Goal: Check status: Check status

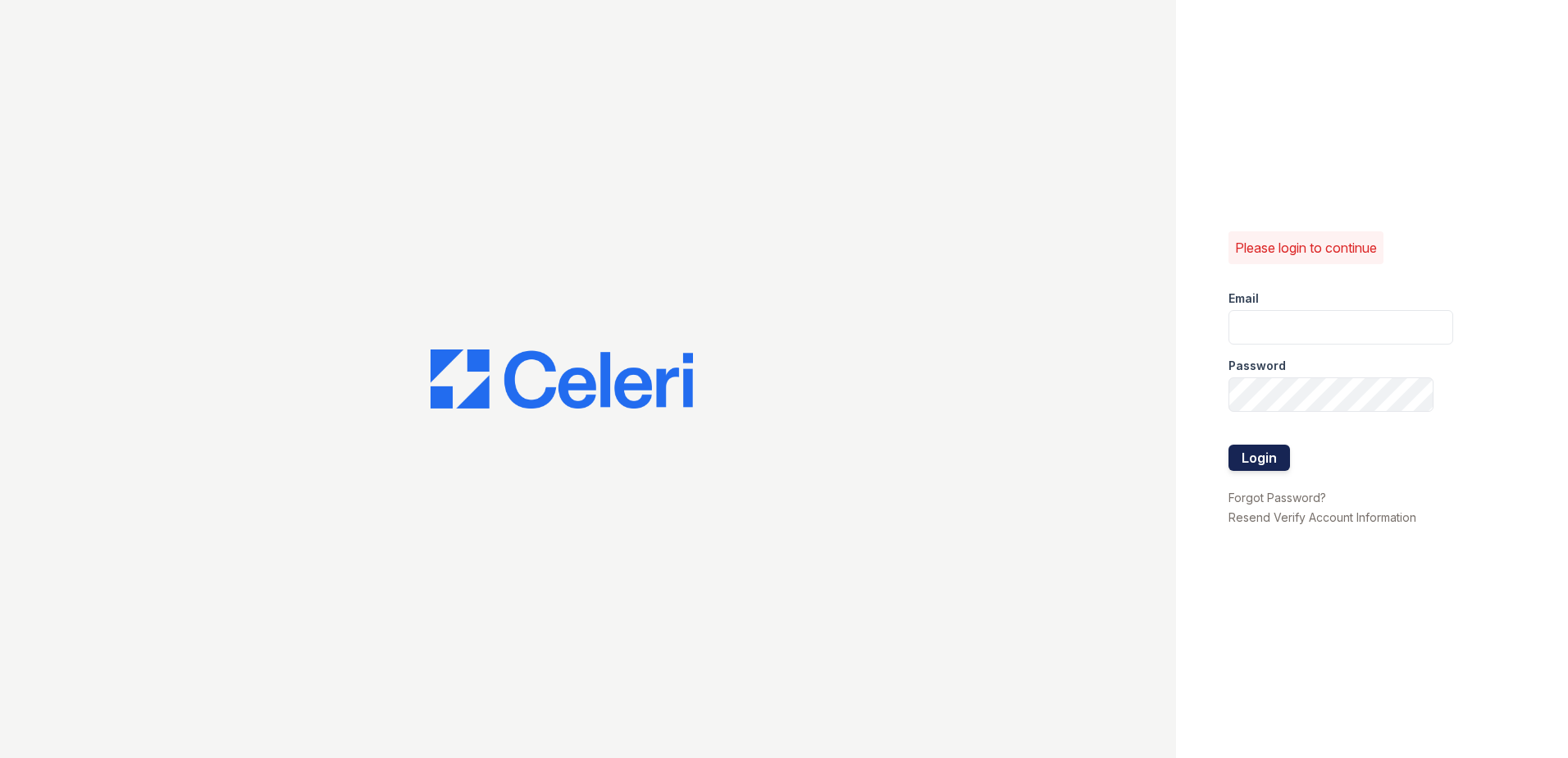
type input "renewmtvernon@trinity-pm.com"
click at [1252, 455] on button "Login" at bounding box center [1259, 458] width 61 height 26
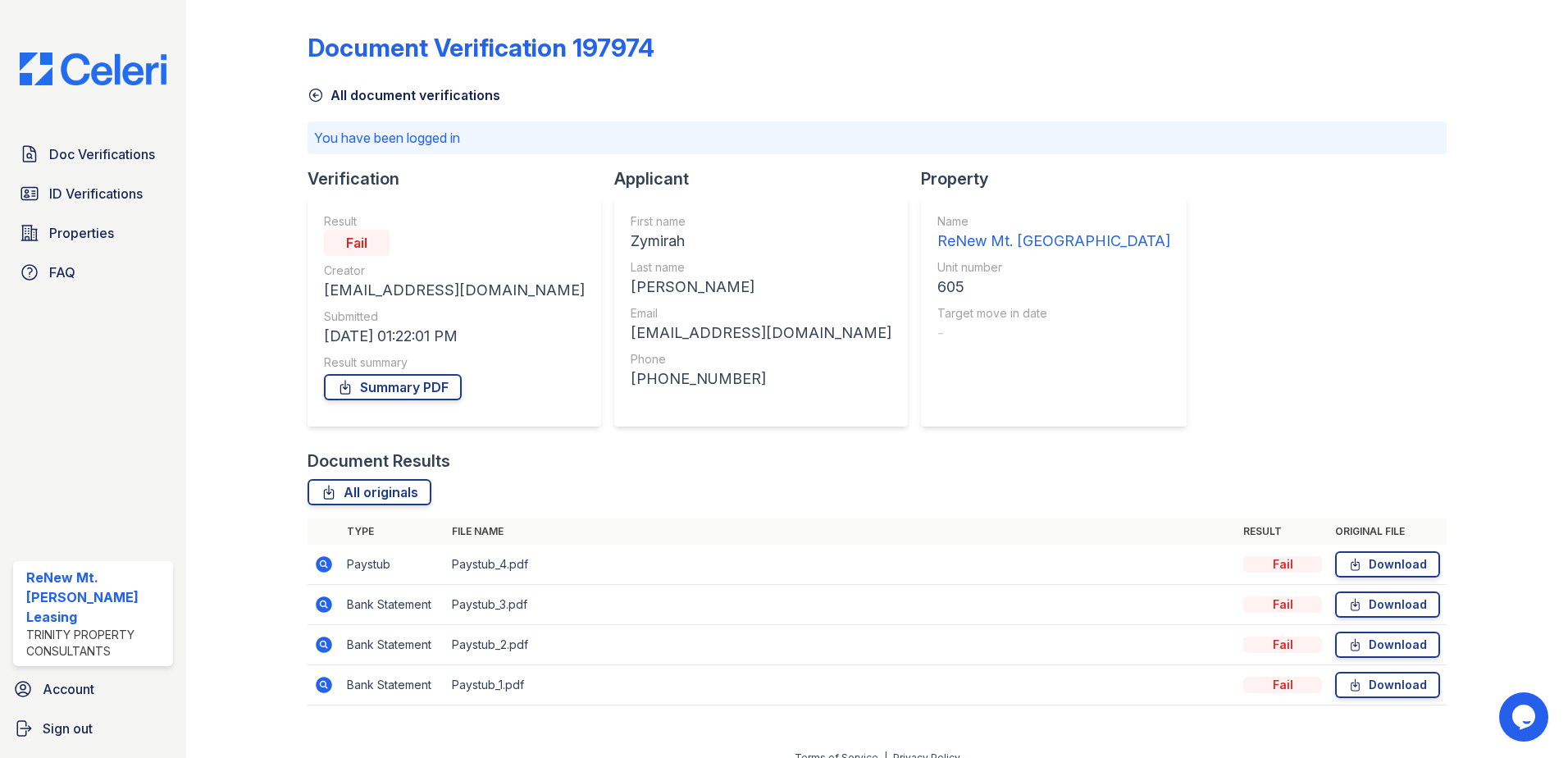
scroll to position [20, 0]
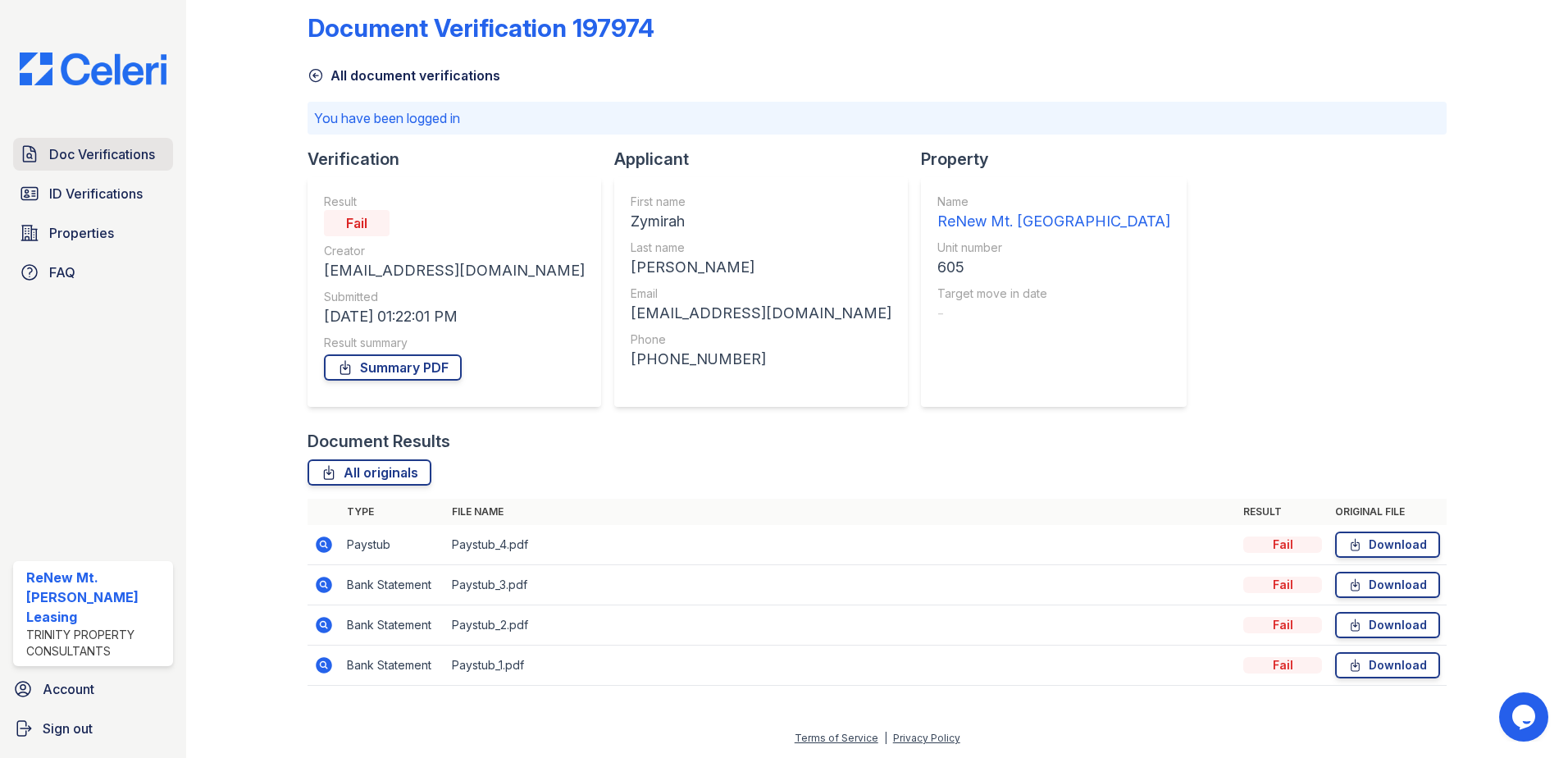
click at [90, 159] on span "Doc Verifications" at bounding box center [102, 154] width 105 height 20
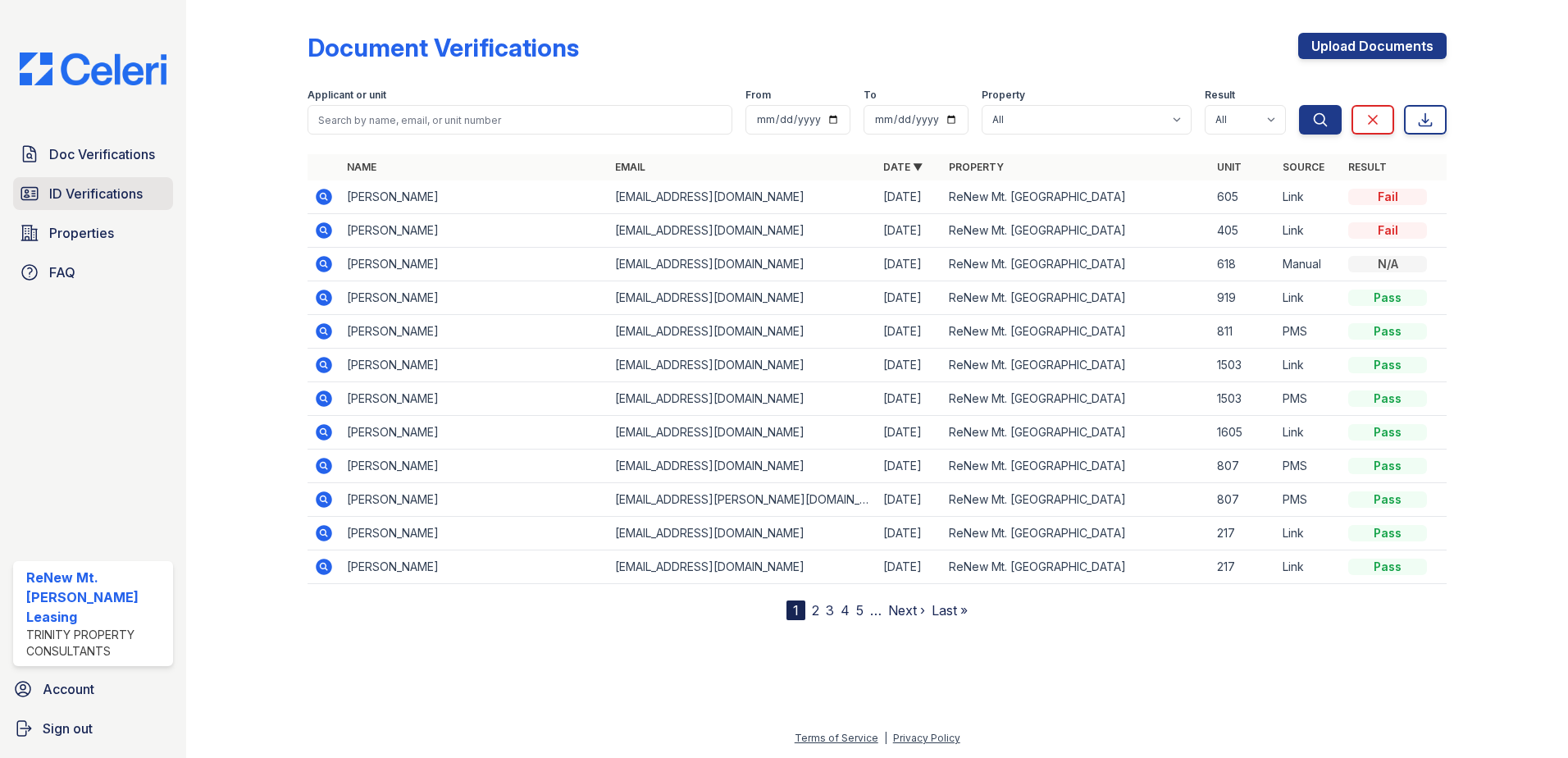
click at [116, 196] on span "ID Verifications" at bounding box center [96, 194] width 93 height 20
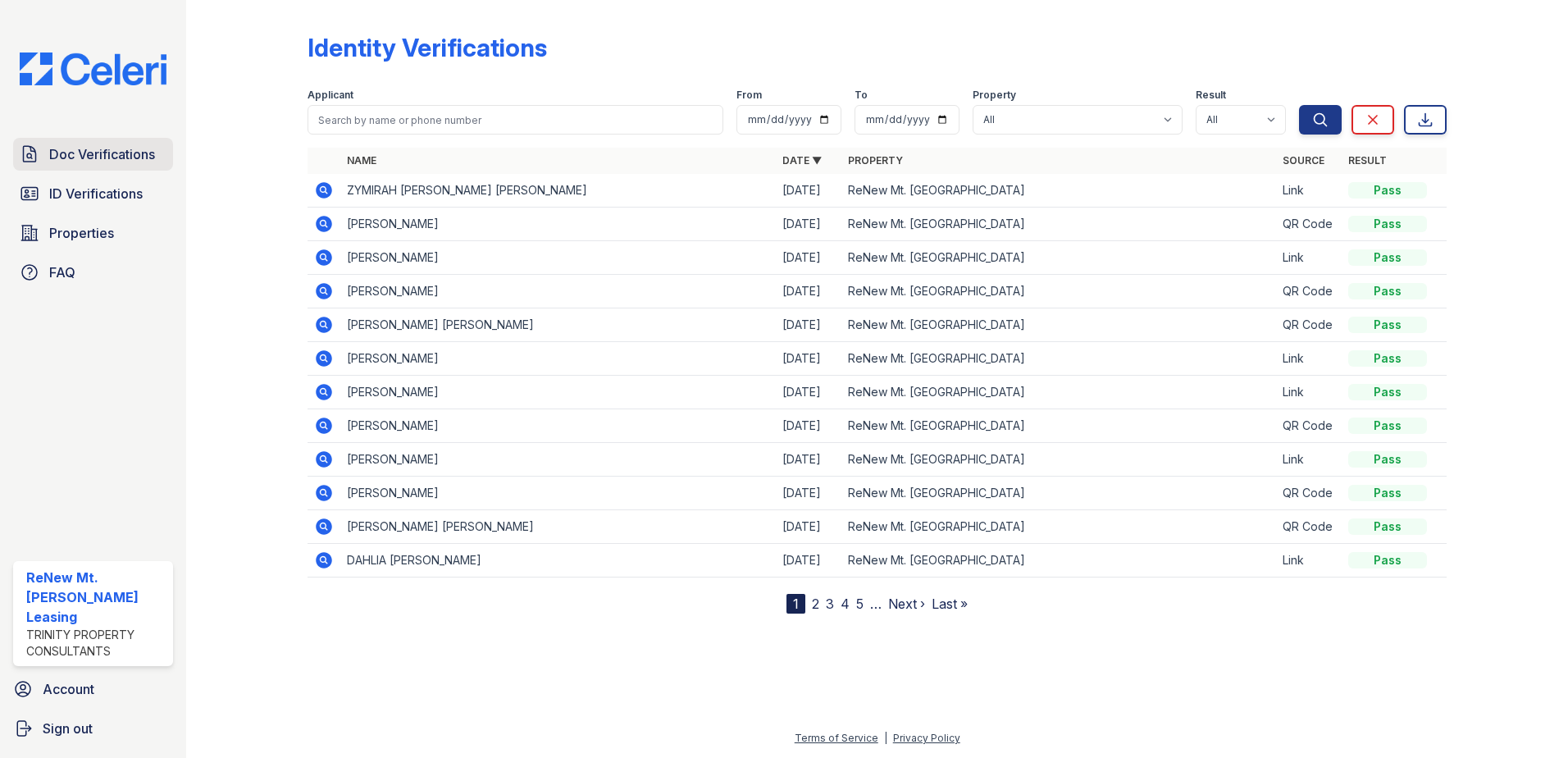
click at [125, 153] on span "Doc Verifications" at bounding box center [102, 154] width 105 height 20
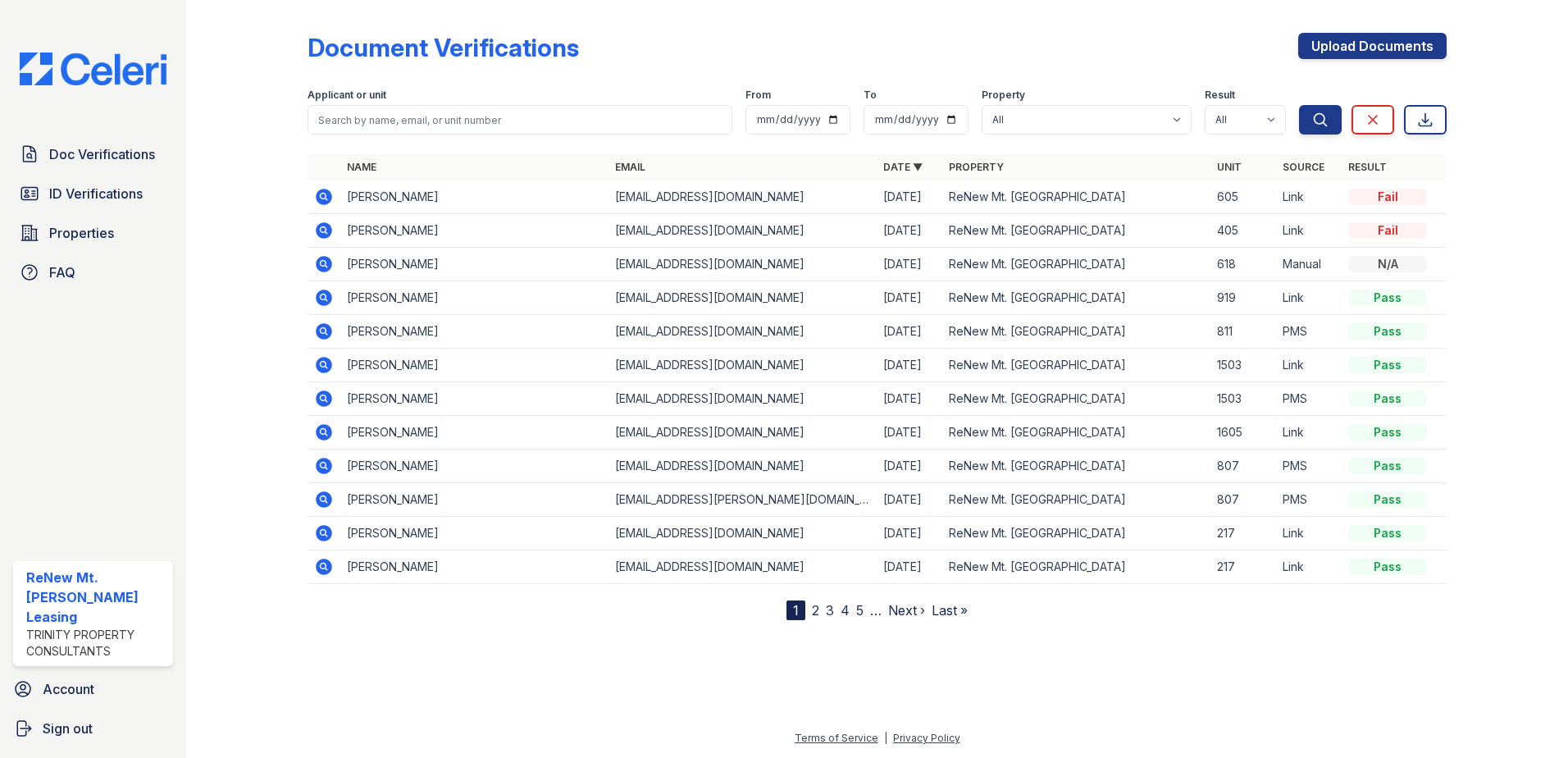
click at [322, 193] on icon at bounding box center [324, 196] width 20 height 20
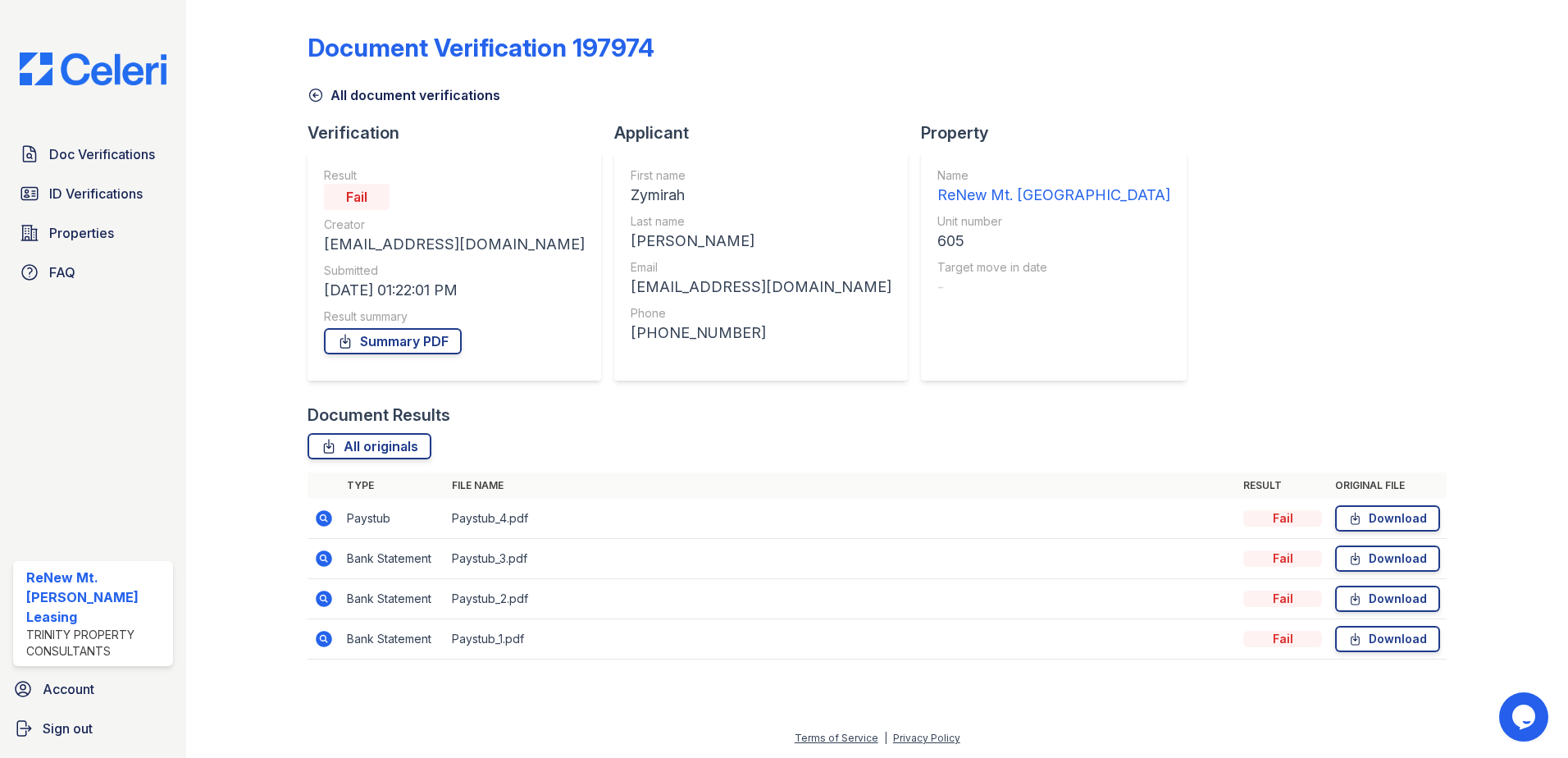
click at [319, 519] on icon at bounding box center [324, 519] width 16 height 16
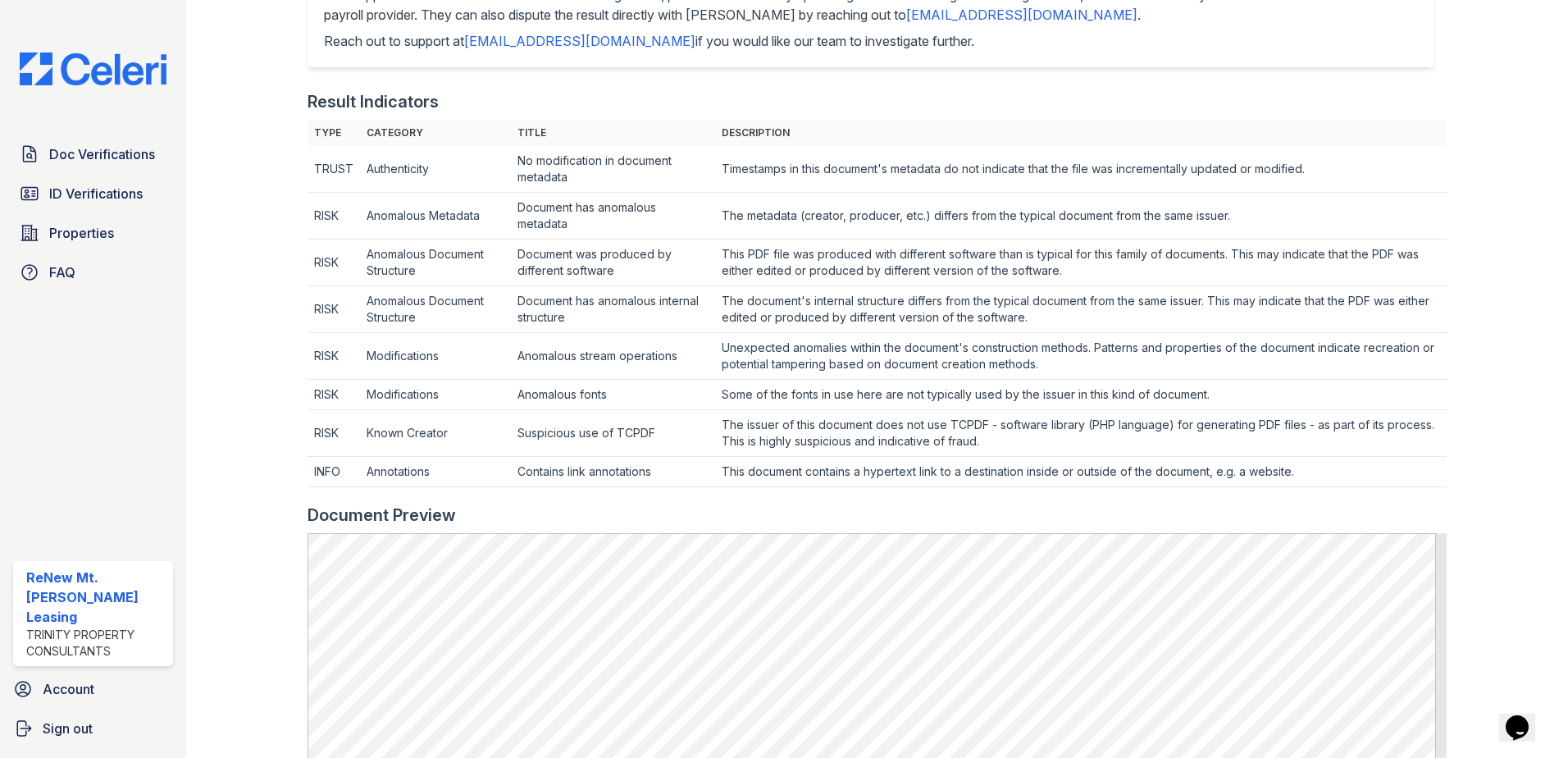
scroll to position [411, 0]
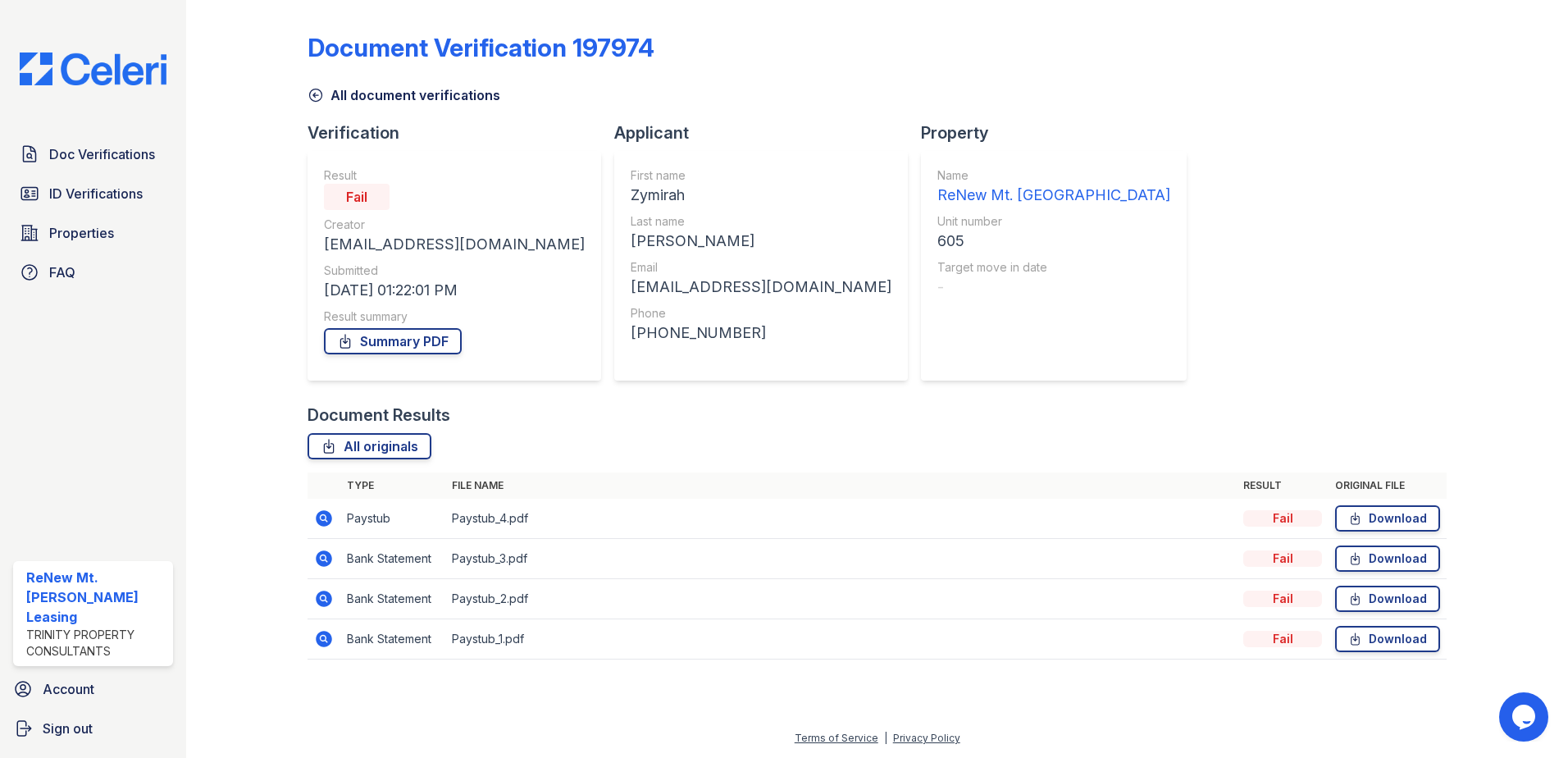
click at [321, 558] on icon at bounding box center [322, 557] width 4 height 4
